Goal: Complete application form

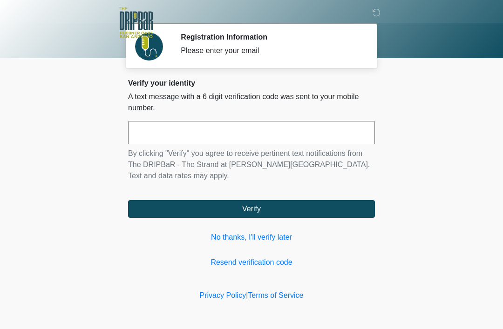
click at [289, 242] on link "No thanks, I'll verify later" at bounding box center [251, 237] width 247 height 11
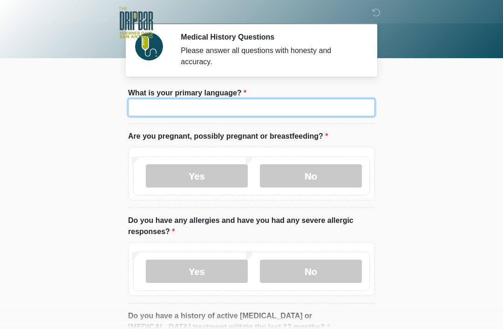
click at [335, 108] on input "What is your primary language?" at bounding box center [251, 108] width 247 height 18
type input "*******"
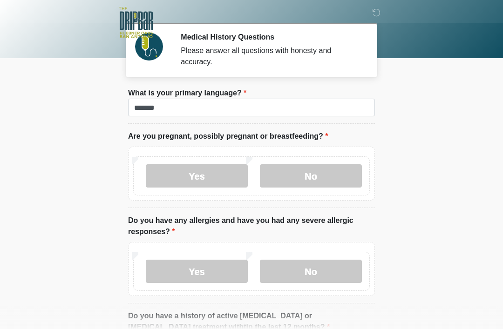
click at [313, 176] on label "No" at bounding box center [311, 175] width 102 height 23
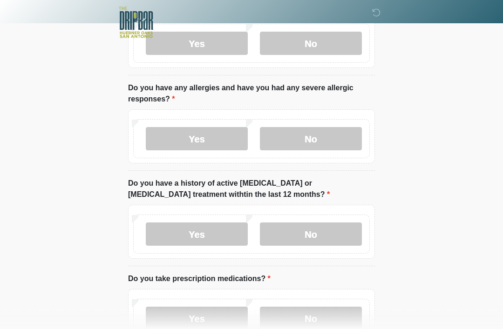
scroll to position [133, 0]
click at [327, 142] on label "No" at bounding box center [311, 138] width 102 height 23
click at [325, 227] on label "No" at bounding box center [311, 234] width 102 height 23
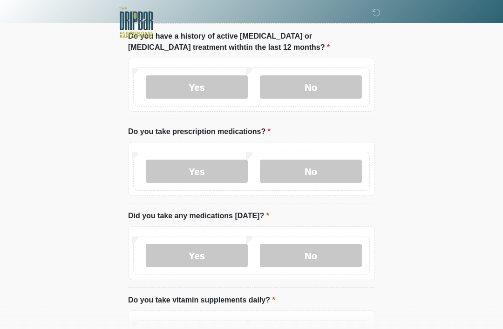
scroll to position [281, 0]
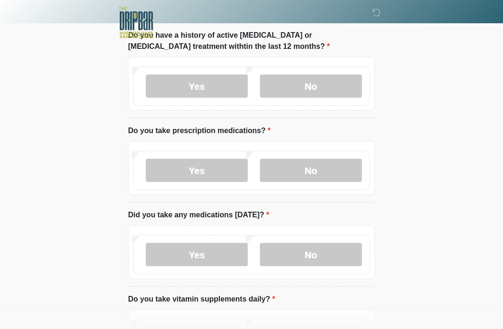
click at [329, 168] on label "No" at bounding box center [311, 170] width 102 height 23
click at [210, 251] on label "Yes" at bounding box center [197, 254] width 102 height 23
click at [243, 312] on input "What medications did you take [DATE]?" at bounding box center [251, 314] width 247 height 18
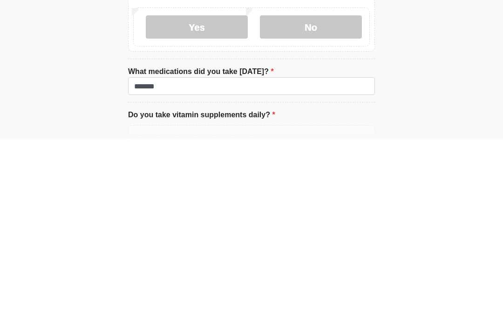
scroll to position [509, 0]
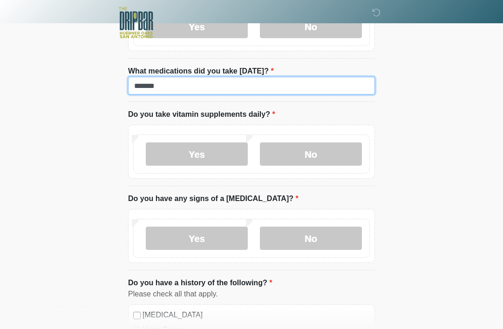
type input "*******"
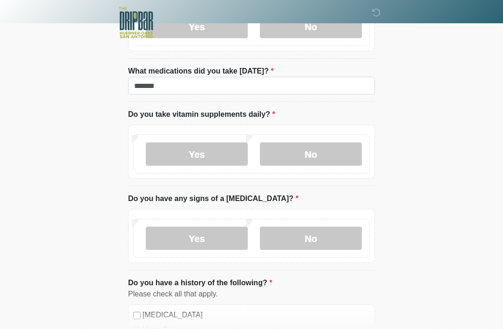
click at [319, 153] on label "No" at bounding box center [311, 154] width 102 height 23
click at [327, 229] on label "No" at bounding box center [311, 238] width 102 height 23
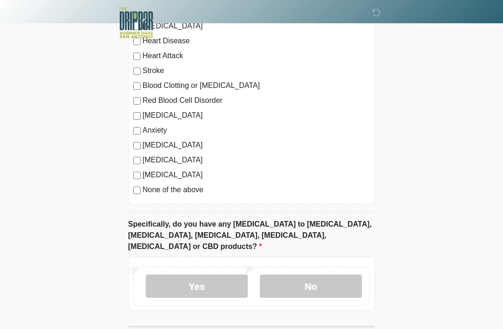
scroll to position [820, 0]
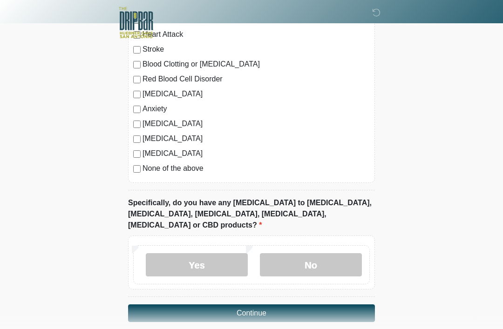
click at [330, 253] on label "No" at bounding box center [311, 264] width 102 height 23
click at [296, 305] on button "Continue" at bounding box center [251, 314] width 247 height 18
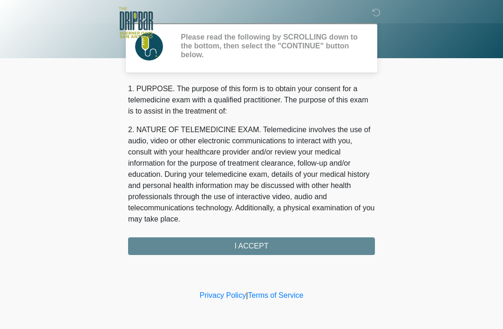
scroll to position [0, 0]
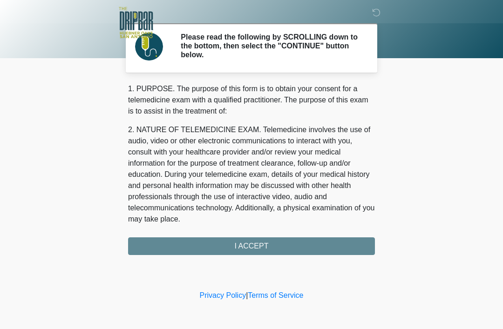
click at [287, 241] on div "1. PURPOSE. The purpose of this form is to obtain your consent for a telemedici…" at bounding box center [251, 169] width 247 height 172
click at [262, 247] on div "1. PURPOSE. The purpose of this form is to obtain your consent for a telemedici…" at bounding box center [251, 169] width 247 height 172
click at [265, 242] on div "1. PURPOSE. The purpose of this form is to obtain your consent for a telemedici…" at bounding box center [251, 169] width 247 height 172
click at [232, 239] on div "1. PURPOSE. The purpose of this form is to obtain your consent for a telemedici…" at bounding box center [251, 169] width 247 height 172
click at [274, 252] on div "1. PURPOSE. The purpose of this form is to obtain your consent for a telemedici…" at bounding box center [251, 169] width 247 height 172
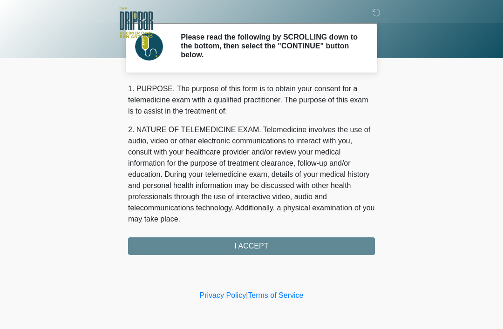
click at [252, 245] on div "1. PURPOSE. The purpose of this form is to obtain your consent for a telemedici…" at bounding box center [251, 169] width 247 height 172
click at [282, 248] on div "1. PURPOSE. The purpose of this form is to obtain your consent for a telemedici…" at bounding box center [251, 169] width 247 height 172
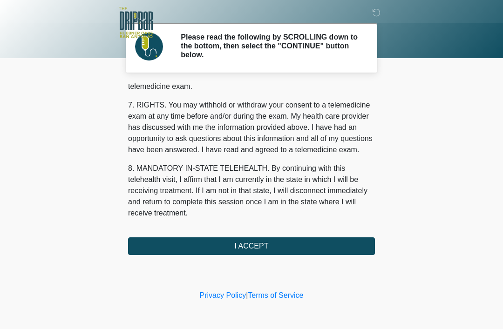
scroll to position [409, 0]
click at [277, 244] on button "I ACCEPT" at bounding box center [251, 247] width 247 height 18
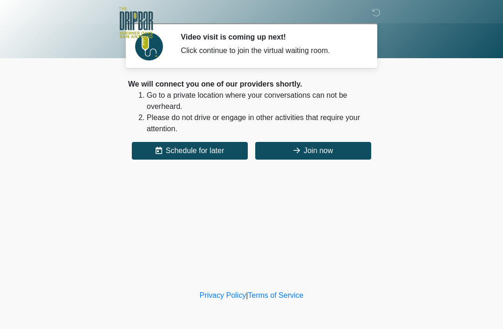
click at [335, 148] on button "Join now" at bounding box center [313, 151] width 116 height 18
